Goal: Task Accomplishment & Management: Complete application form

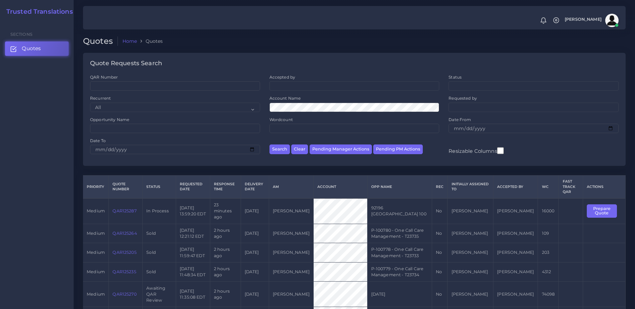
click at [127, 209] on link "QAR125287" at bounding box center [125, 211] width 24 height 5
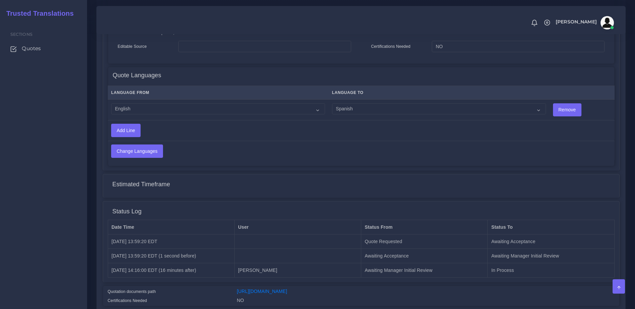
scroll to position [366, 0]
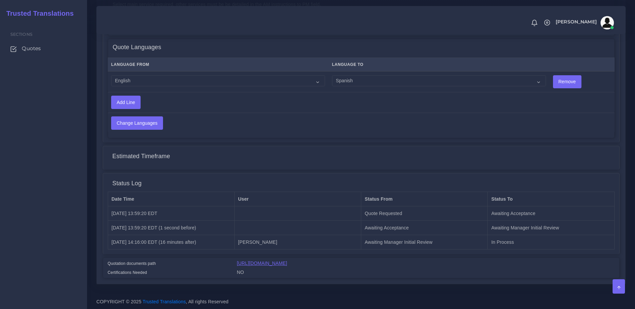
click at [287, 266] on link "[URL][DOMAIN_NAME]" at bounding box center [262, 263] width 50 height 5
drag, startPoint x: 634, startPoint y: 192, endPoint x: 630, endPoint y: 185, distance: 7.6
click at [533, 151] on div "Estimated Timeframe" at bounding box center [361, 156] width 507 height 17
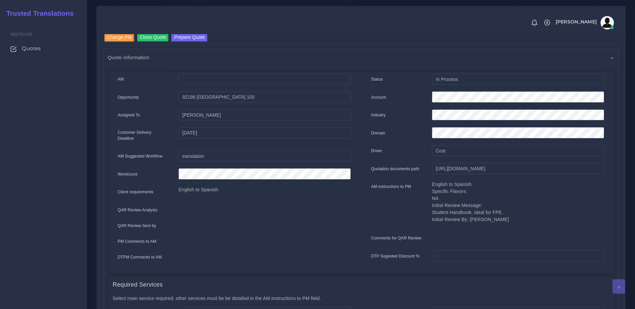
scroll to position [42, 0]
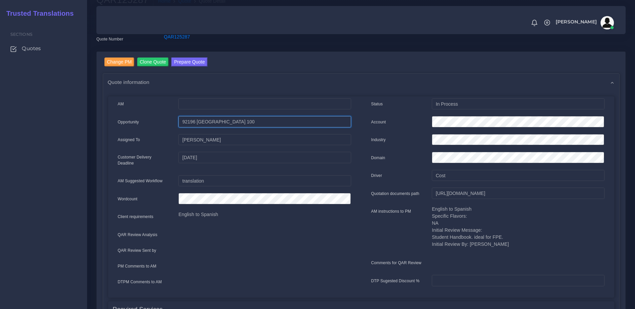
click at [280, 126] on input "92196 [GEOGRAPHIC_DATA] 100" at bounding box center [265, 121] width 172 height 11
drag, startPoint x: 197, startPoint y: 124, endPoint x: 257, endPoint y: 120, distance: 60.1
click at [257, 120] on input "92196 [GEOGRAPHIC_DATA] 100" at bounding box center [265, 121] width 172 height 11
click at [192, 62] on button "Prepare Quote" at bounding box center [189, 62] width 36 height 9
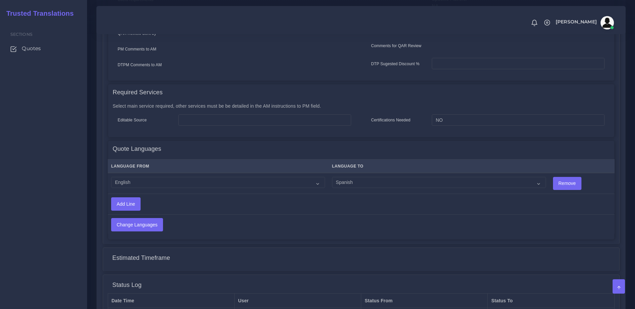
scroll to position [266, 0]
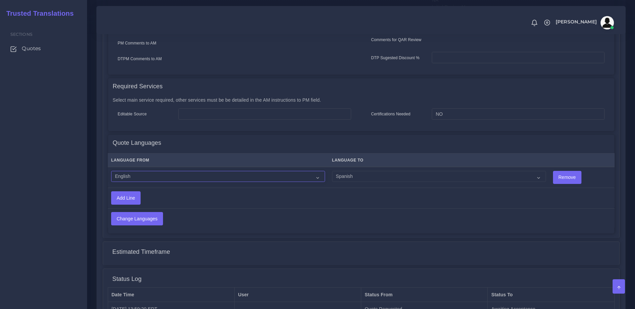
click at [130, 171] on select "Acoli Afar Afrikaans Akan Akateko Albanian American Sign Language (ASL) Amharic…" at bounding box center [218, 176] width 214 height 11
click at [111, 171] on select "Acoli Afar Afrikaans Akan Akateko Albanian American Sign Language (ASL) Amharic…" at bounding box center [218, 176] width 214 height 11
click at [311, 164] on th "Language From" at bounding box center [218, 161] width 221 height 14
click at [274, 176] on select "Acoli Afar Afrikaans Akan Akateko Albanian American Sign Language (ASL) Amharic…" at bounding box center [218, 176] width 214 height 11
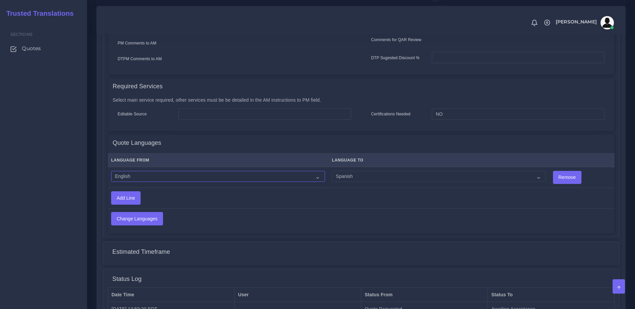
select select "14001"
click at [111, 171] on select "Acoli Afar Afrikaans Akan Akateko Albanian American Sign Language (ASL) Amharic…" at bounding box center [218, 176] width 214 height 11
drag, startPoint x: 345, startPoint y: 172, endPoint x: 364, endPoint y: 177, distance: 19.4
click at [345, 172] on select "Acoli Afar Afrikaans Akan Akateko Albanian American Sign Language (ASL) Amharic…" at bounding box center [439, 176] width 214 height 11
click at [521, 170] on td "Acoli Afar Afrikaans Akan Akateko Albanian American Sign Language (ASL) Amharic…" at bounding box center [439, 177] width 221 height 21
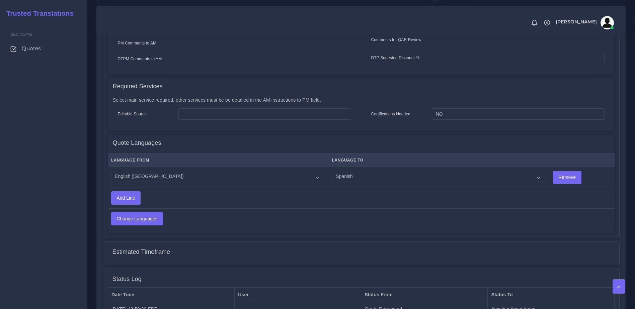
click at [519, 167] on td "Acoli Afar Afrikaans Akan Akateko Albanian American Sign Language (ASL) Amharic…" at bounding box center [439, 177] width 221 height 21
click at [483, 182] on select "Acoli Afar Afrikaans Akan Akateko Albanian American Sign Language (ASL) Amharic…" at bounding box center [439, 176] width 214 height 11
click at [332, 171] on select "Acoli Afar Afrikaans Akan Akateko Albanian American Sign Language (ASL) Amharic…" at bounding box center [439, 176] width 214 height 11
click at [351, 174] on select "Acoli Afar Afrikaans Akan Akateko Albanian American Sign Language (ASL) Amharic…" at bounding box center [439, 176] width 214 height 11
select select "15011"
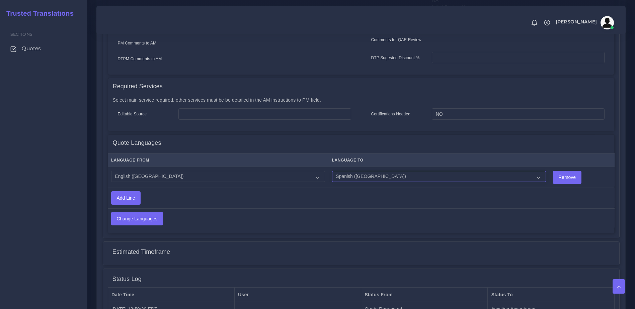
click at [332, 171] on select "Acoli Afar Afrikaans Akan Akateko Albanian American Sign Language (ASL) Amharic…" at bounding box center [439, 176] width 214 height 11
click at [135, 216] on input "Change Languages" at bounding box center [137, 219] width 51 height 13
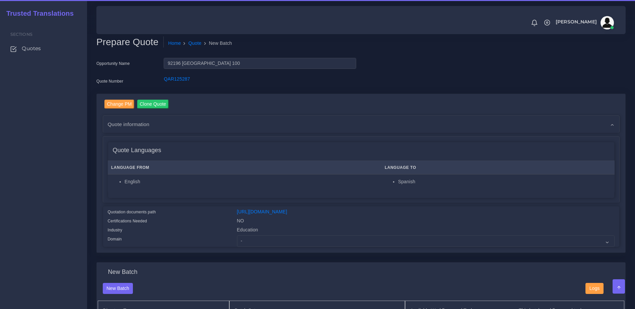
click at [248, 253] on div "Change PM Clone Quote Quote information AM cost" at bounding box center [361, 173] width 529 height 159
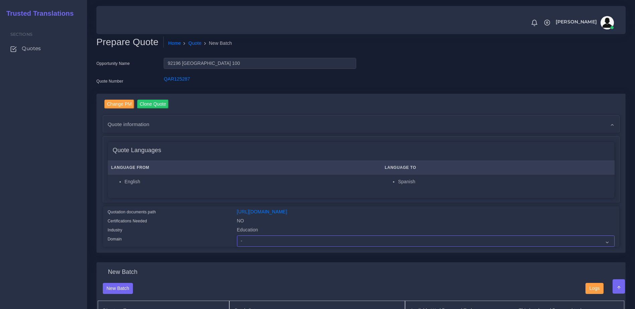
click at [246, 247] on select "- Advertising and Media Agriculture, Forestry and Fishing Architecture, Buildin…" at bounding box center [426, 241] width 378 height 11
select select "Education"
click at [237, 241] on select "- Advertising and Media Agriculture, Forestry and Fishing Architecture, Buildin…" at bounding box center [426, 241] width 378 height 11
click at [195, 205] on div "Change PM Clone Quote Quote information AM" at bounding box center [361, 173] width 517 height 147
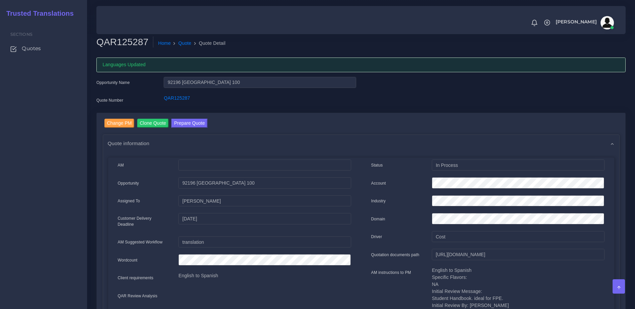
click at [155, 152] on div "Quote information" at bounding box center [361, 143] width 516 height 17
click at [185, 120] on button "Prepare Quote" at bounding box center [189, 123] width 36 height 9
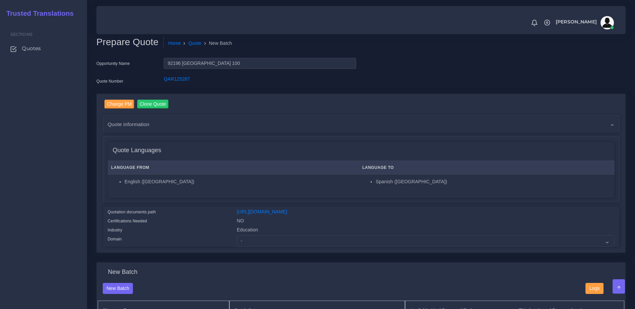
click at [225, 149] on div "Quote Languages" at bounding box center [361, 150] width 506 height 17
click at [255, 245] on select "- Advertising and Media Agriculture, Forestry and Fishing Architecture, Buildin…" at bounding box center [426, 241] width 378 height 11
select select "Education"
click at [237, 241] on select "- Advertising and Media Agriculture, Forestry and Fishing Architecture, Buildin…" at bounding box center [426, 241] width 378 height 11
click at [238, 215] on link "[URL][DOMAIN_NAME]" at bounding box center [262, 211] width 50 height 5
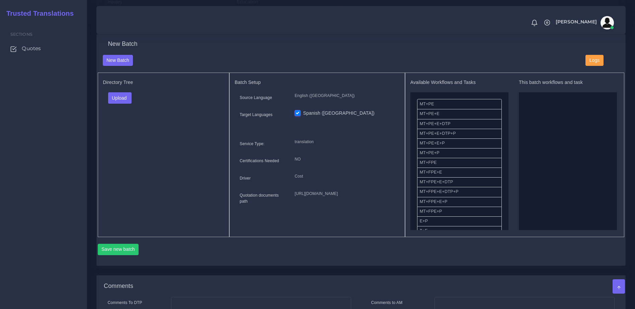
scroll to position [236, 0]
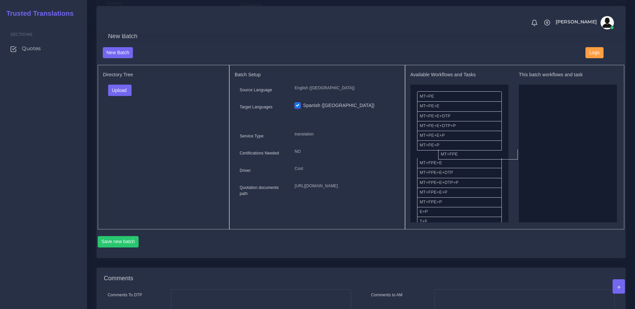
drag, startPoint x: 458, startPoint y: 161, endPoint x: 553, endPoint y: 147, distance: 96.2
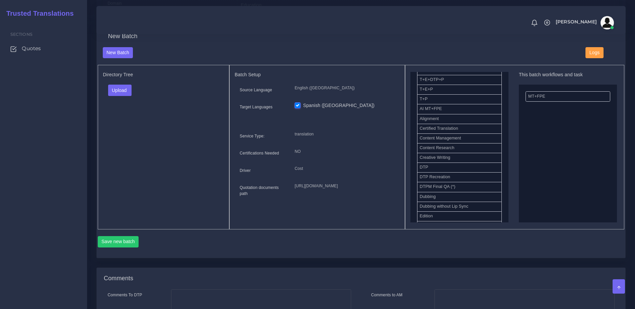
scroll to position [155, 0]
drag, startPoint x: 441, startPoint y: 173, endPoint x: 609, endPoint y: 132, distance: 172.3
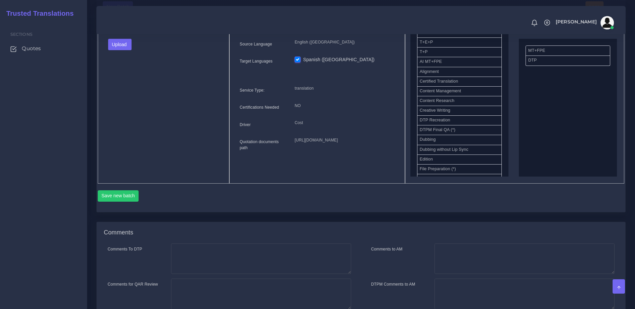
scroll to position [283, 0]
click at [120, 201] on button "Save new batch" at bounding box center [118, 195] width 41 height 11
click at [117, 54] on div "Upload Folder Files un/check all" at bounding box center [163, 46] width 121 height 16
click at [131, 47] on button "Upload" at bounding box center [120, 43] width 24 height 11
click at [124, 73] on label "Files" at bounding box center [132, 69] width 46 height 8
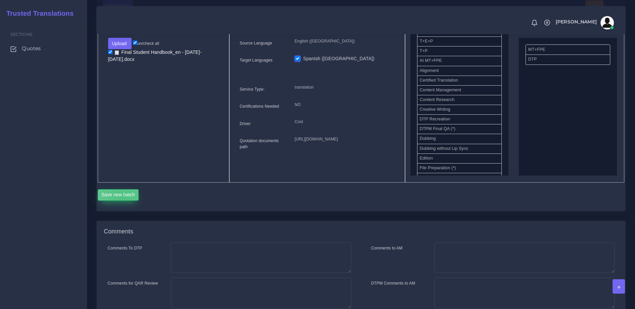
click at [123, 201] on button "Save new batch" at bounding box center [118, 195] width 41 height 11
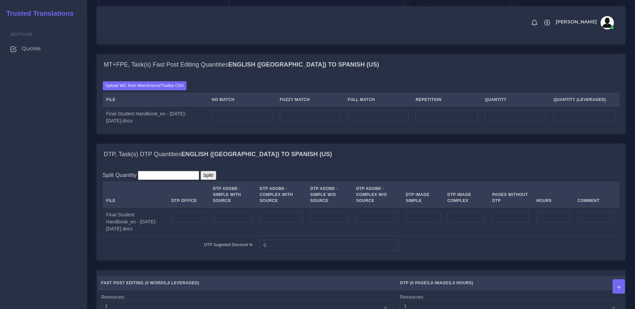
scroll to position [462, 0]
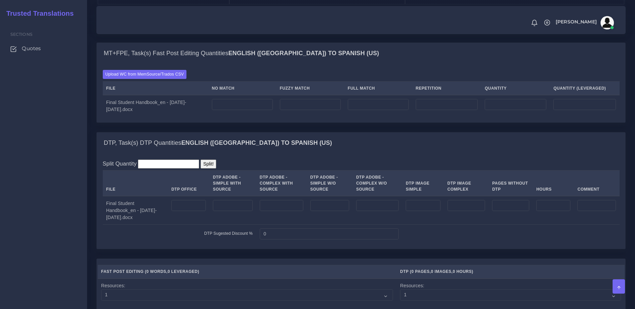
click at [64, 129] on div "Sections Quotes" at bounding box center [43, 165] width 87 height 289
click at [37, 119] on div "Sections Quotes" at bounding box center [43, 165] width 87 height 289
click at [225, 117] on td at bounding box center [242, 105] width 68 height 21
click at [229, 111] on input "number" at bounding box center [242, 104] width 61 height 11
type input "21889"
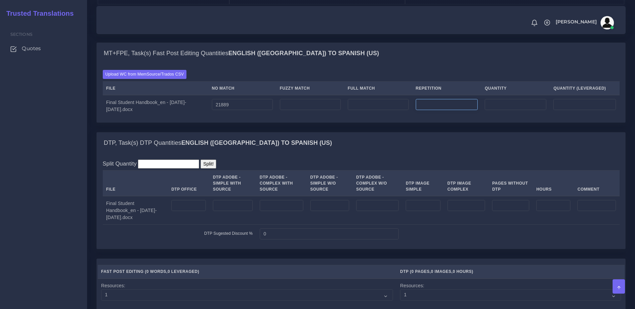
type input "21889"
click at [434, 111] on input "number" at bounding box center [447, 104] width 62 height 11
type input "745"
type input "22634"
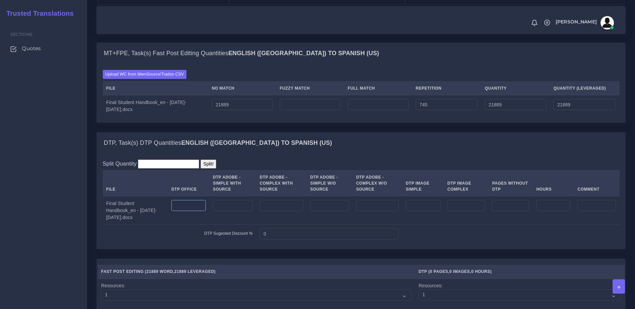
type input "22075"
click at [174, 212] on input "number" at bounding box center [188, 205] width 34 height 11
type input "52"
click at [209, 225] on td at bounding box center [232, 210] width 47 height 29
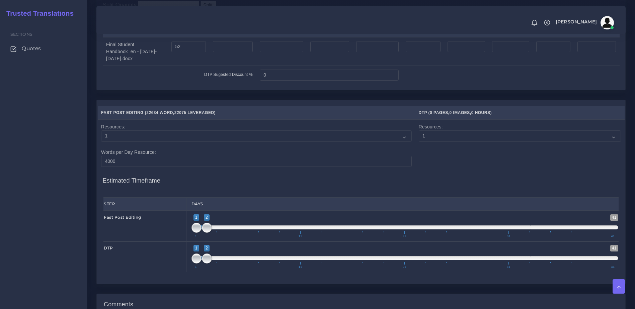
scroll to position [613, 0]
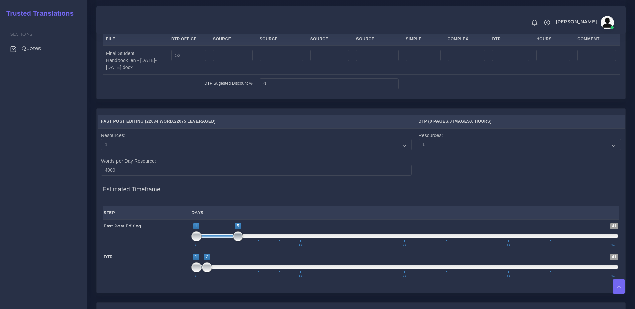
type input "1;6"
drag, startPoint x: 209, startPoint y: 257, endPoint x: 256, endPoint y: 258, distance: 46.2
click at [256, 247] on span "1 41 1 6 1 — 6 1 11 21 31 41" at bounding box center [405, 234] width 427 height 23
drag, startPoint x: 206, startPoint y: 292, endPoint x: 258, endPoint y: 288, distance: 52.1
click at [258, 273] on span at bounding box center [259, 268] width 10 height 10
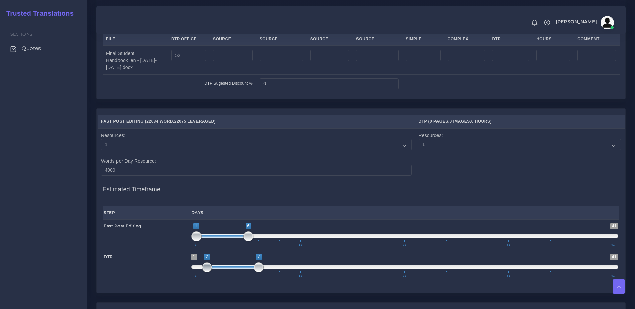
type input "7;7"
drag, startPoint x: 196, startPoint y: 292, endPoint x: 259, endPoint y: 289, distance: 63.4
click at [259, 273] on span at bounding box center [259, 268] width 10 height 10
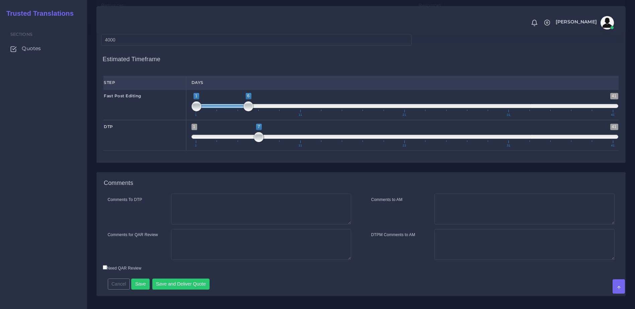
scroll to position [778, 0]
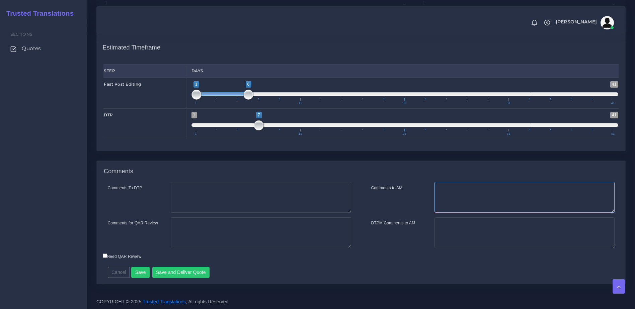
click at [497, 202] on textarea "Comments to AM" at bounding box center [525, 197] width 180 height 31
drag, startPoint x: 461, startPoint y: 189, endPoint x: 487, endPoint y: 189, distance: 25.5
click at [489, 189] on textarea "Hi [PERSON_NAME]. This quote covers the Fast PE and DTP of the file. If anythin…" at bounding box center [525, 197] width 180 height 31
click at [479, 189] on textarea "Hi [PERSON_NAME]. This quote covers the Fast PE and DTP of the file. If anythin…" at bounding box center [525, 197] width 180 height 31
drag, startPoint x: 459, startPoint y: 190, endPoint x: 559, endPoint y: 185, distance: 100.3
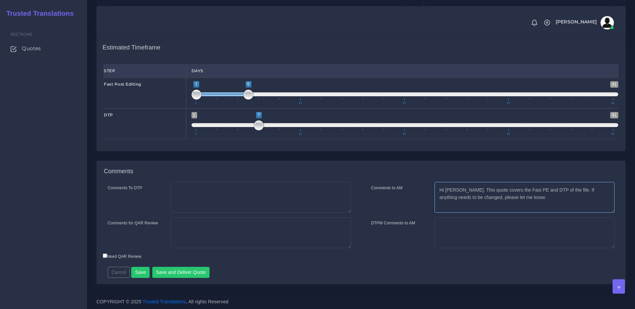
click at [559, 185] on textarea "Hi [PERSON_NAME]. This quote covers the Fast PE and DTP of the file. If anythin…" at bounding box center [525, 197] width 180 height 31
type textarea "Hi [PERSON_NAME]. This quote covers the Fast PE and DTP of the file. If anythin…"
click at [237, 231] on textarea "Comments for QAR Review" at bounding box center [261, 233] width 180 height 31
paste textarea "This quote covers the Fast PE and DTP of the file."
type textarea "This quote covers the Fast PE and DTP of the file."
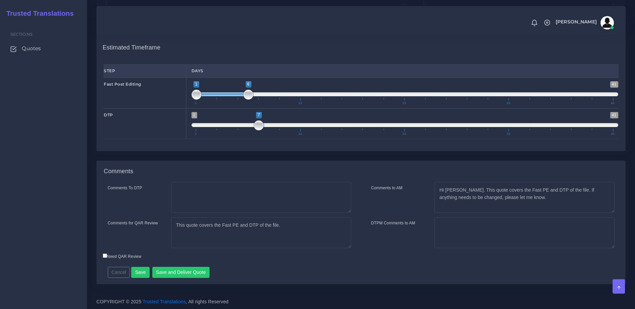
click at [272, 258] on div "Need QAR Review" at bounding box center [296, 257] width 396 height 9
click at [175, 272] on button "Save and Deliver Quote" at bounding box center [181, 272] width 58 height 11
